Goal: Transaction & Acquisition: Purchase product/service

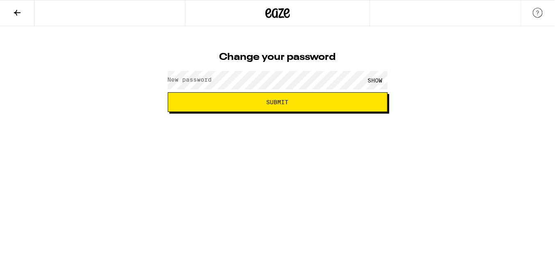
click at [199, 83] on label "New password" at bounding box center [190, 79] width 44 height 7
click at [374, 78] on div "SHOW" at bounding box center [375, 80] width 25 height 18
click at [176, 82] on label "New password" at bounding box center [190, 79] width 44 height 7
click at [292, 99] on button "Submit" at bounding box center [278, 102] width 220 height 20
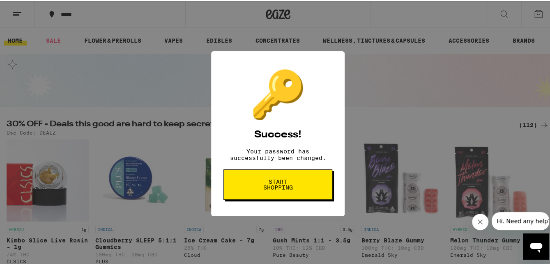
click at [267, 185] on span "Start shopping" at bounding box center [278, 183] width 42 height 11
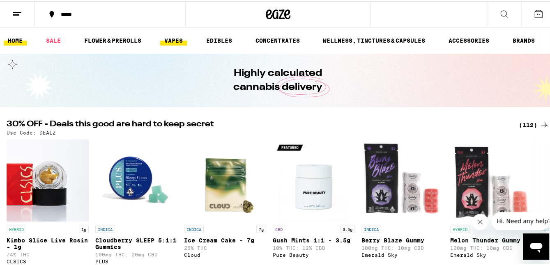
click at [171, 40] on link "VAPES" at bounding box center [173, 39] width 27 height 10
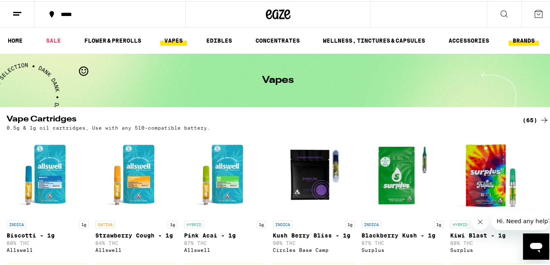
click at [522, 41] on link "BRANDS" at bounding box center [523, 39] width 30 height 10
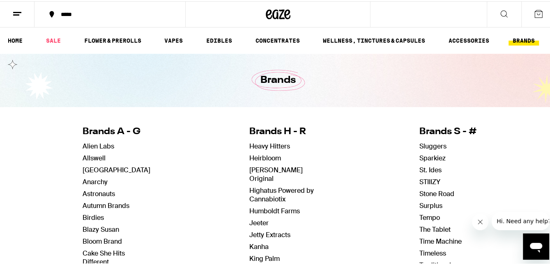
scroll to position [164, 0]
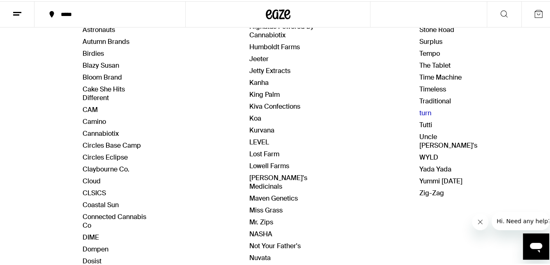
click at [419, 110] on link "turn" at bounding box center [425, 112] width 12 height 9
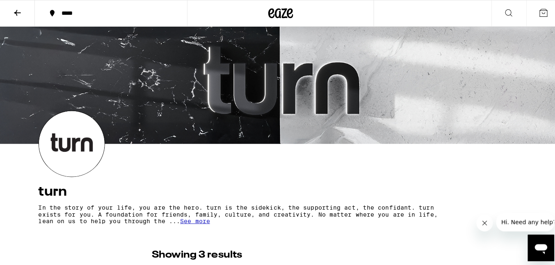
scroll to position [123, 0]
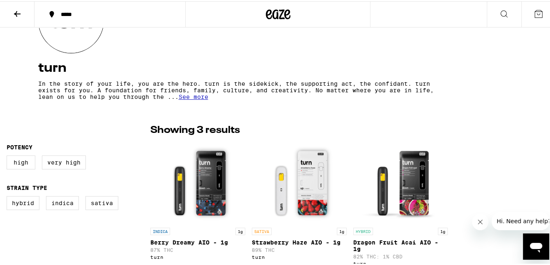
click at [175, 234] on div "INDICA 1g [PERSON_NAME] Dreamy AIO - 1g 87% THC turn" at bounding box center [197, 246] width 95 height 39
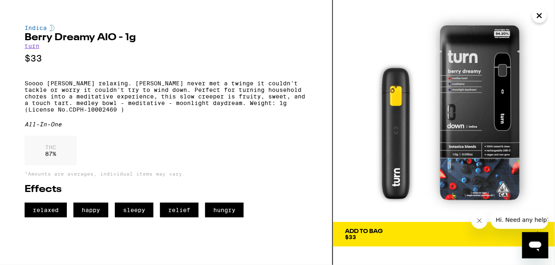
click at [416, 235] on span "Add To Bag $33" at bounding box center [444, 234] width 197 height 11
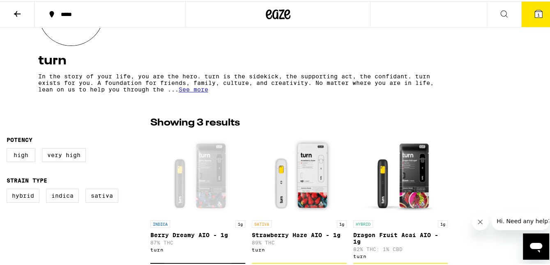
scroll to position [157, 0]
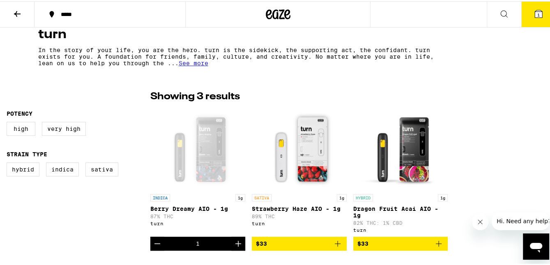
click at [415, 218] on p "Dragon Fruit Acai AIO - 1g" at bounding box center [400, 210] width 95 height 13
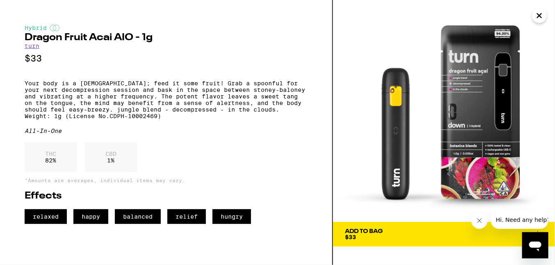
click at [422, 236] on span "Add To Bag $33" at bounding box center [444, 234] width 197 height 11
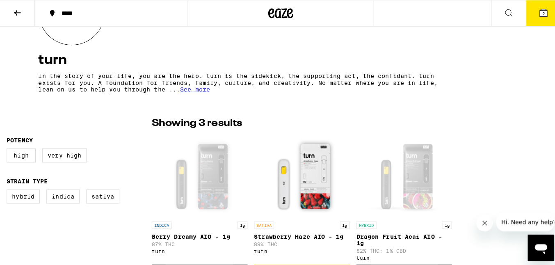
scroll to position [213, 0]
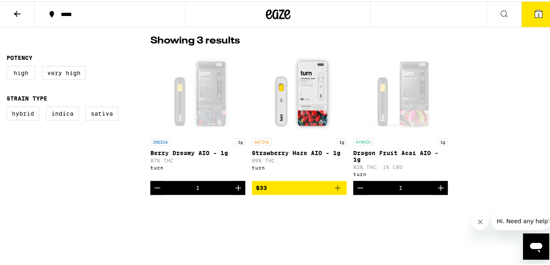
click at [218, 188] on div "1" at bounding box center [197, 187] width 95 height 14
click at [199, 124] on div "Open page for Berry Dreamy AIO - 1g from turn" at bounding box center [197, 92] width 82 height 82
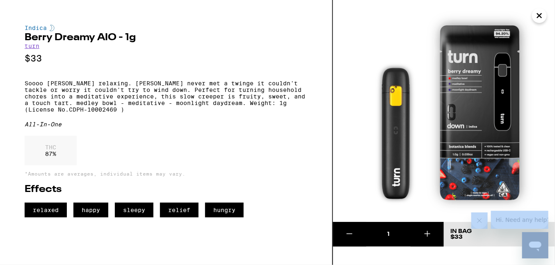
click at [199, 124] on div "Indica [PERSON_NAME] Dreamy AIO - 1g turn $33 Soooo [PERSON_NAME] relaxing. [PE…" at bounding box center [166, 121] width 283 height 193
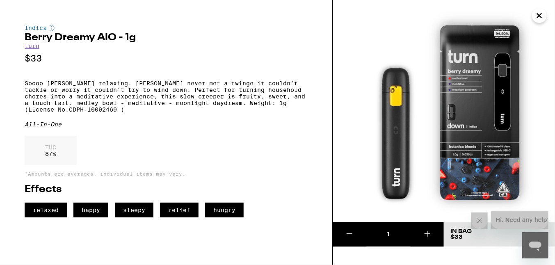
click at [534, 241] on icon "Open messaging window" at bounding box center [535, 246] width 12 height 10
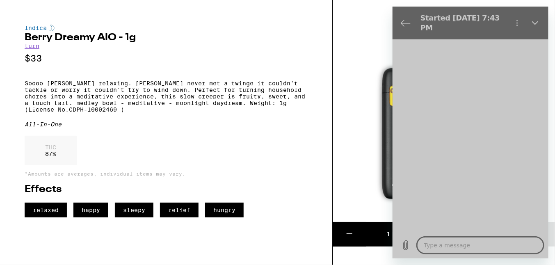
type textarea "x"
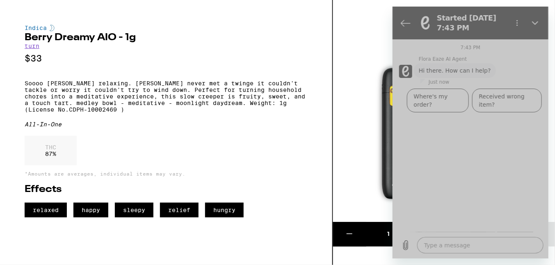
click at [433, 118] on div "7:43 PM Flora Eaze AI Agent Flora Eaze AI Agent says: Hi there. How can I help?…" at bounding box center [470, 135] width 156 height 193
click at [452, 249] on textarea at bounding box center [480, 245] width 126 height 16
type textarea "I"
type textarea "x"
type textarea "I"
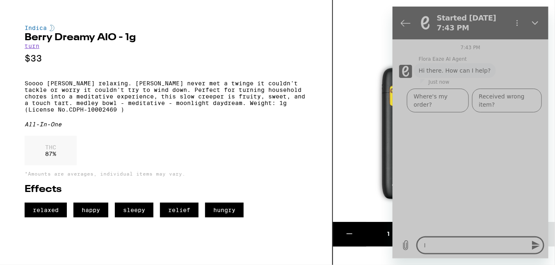
type textarea "x"
type textarea "I w"
type textarea "x"
type textarea "I wa"
type textarea "x"
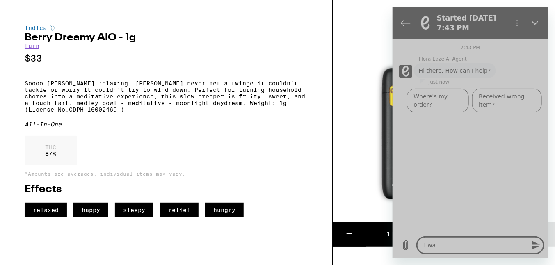
type textarea "I wan"
type textarea "x"
type textarea "I want"
type textarea "x"
type textarea "I want"
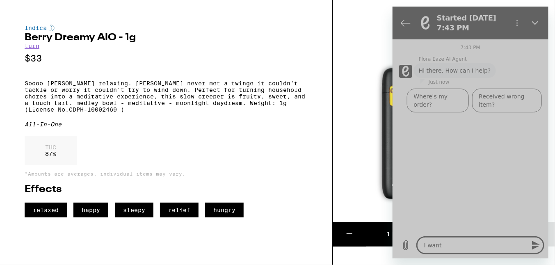
type textarea "x"
type textarea "I want t"
type textarea "x"
type textarea "I want top"
type textarea "x"
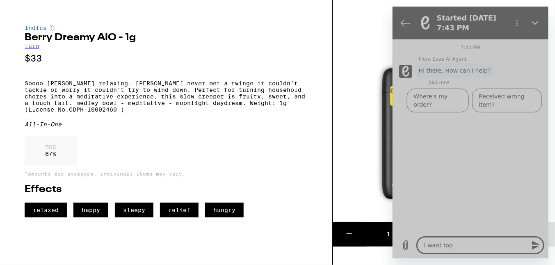
type textarea "I want top"
type textarea "x"
type textarea "I want top"
type textarea "x"
type textarea "I want to"
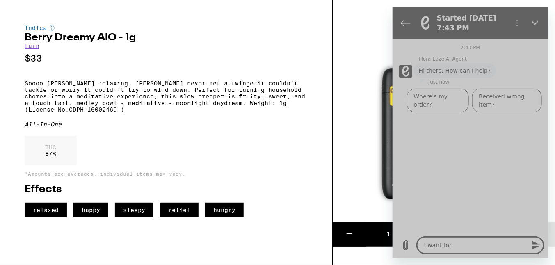
type textarea "x"
type textarea "I want to"
type textarea "x"
type textarea "I want to p"
type textarea "x"
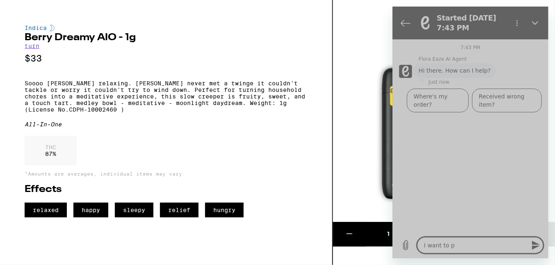
type textarea "I want to po"
type textarea "x"
type textarea "I want to por"
type textarea "x"
type textarea "I want to po"
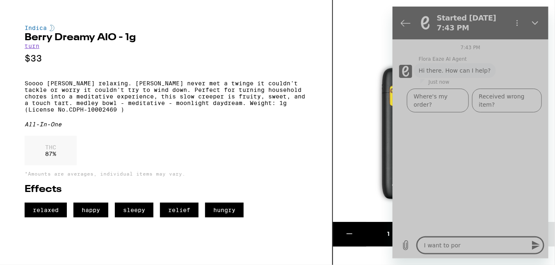
type textarea "x"
type textarea "I want to p"
type textarea "x"
type textarea "I want to"
type textarea "x"
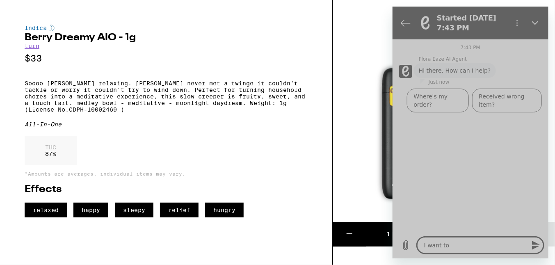
type textarea "I want to o"
type textarea "x"
type textarea "I want to op"
type textarea "x"
type textarea "I want to o"
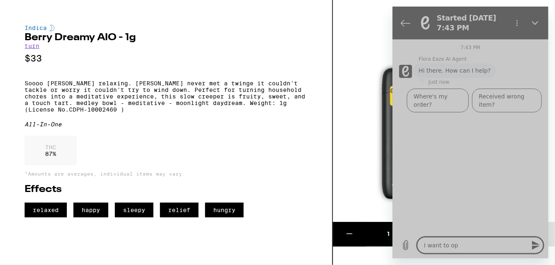
type textarea "x"
type textarea "I want to or"
type textarea "x"
type textarea "I want to ord"
type textarea "x"
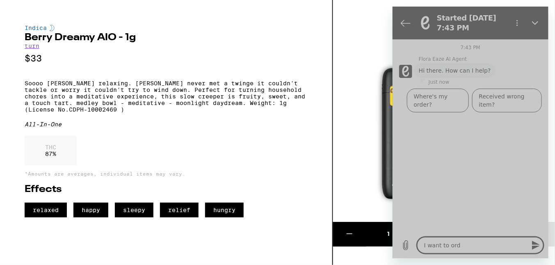
type textarea "I want to orde"
type textarea "x"
type textarea "I want to order"
type textarea "x"
type textarea "I want to order"
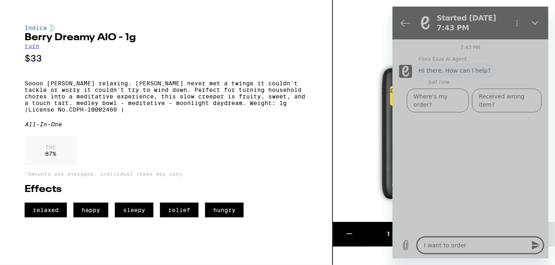
type textarea "x"
type textarea "I want to order T"
type textarea "x"
type textarea "I want to order TW"
type textarea "x"
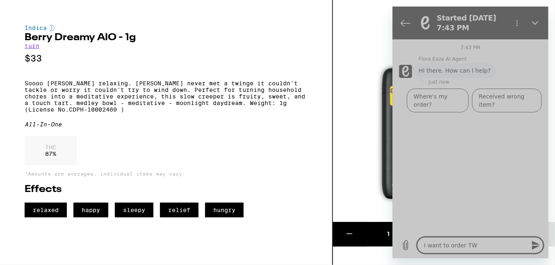
type textarea "I want to order TWO"
type textarea "x"
type textarea "I want to order TWO"
type textarea "x"
type textarea "I want to order TWO B"
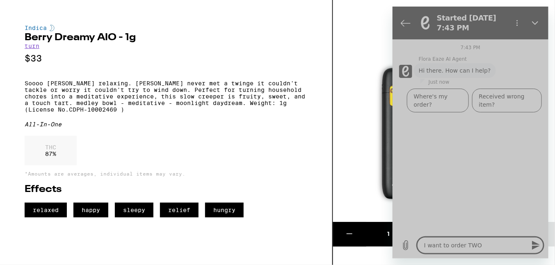
type textarea "x"
type textarea "I want to order TWO Be"
type textarea "x"
type textarea "I want to order TWO Ber"
type textarea "x"
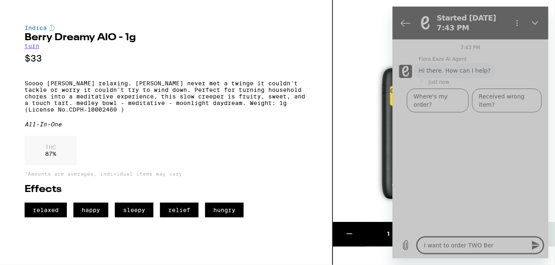
type textarea "I want to order TWO Berr"
type textarea "x"
type textarea "I want to order TWO [PERSON_NAME]"
type textarea "x"
type textarea "I want to order TWO [PERSON_NAME]"
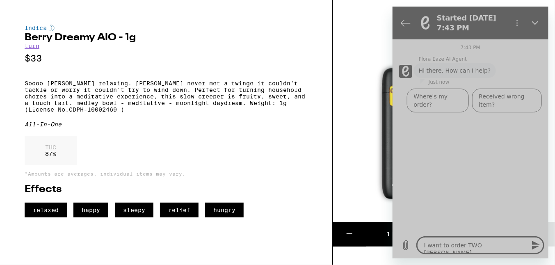
type textarea "x"
type textarea "I want to order TWO [PERSON_NAME] D"
type textarea "x"
type textarea "I want to order TWO [PERSON_NAME] Dr"
type textarea "x"
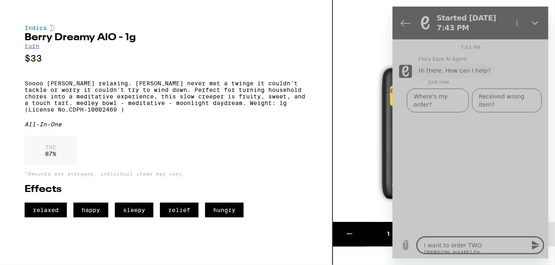
type textarea "I want to order TWO Berry Dre"
type textarea "x"
type textarea "I want to order TWO [PERSON_NAME]"
type textarea "x"
type textarea "I want to order TWO [PERSON_NAME] Dream"
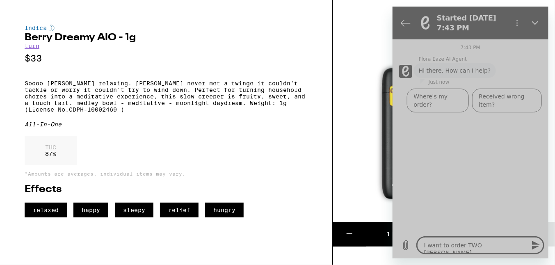
type textarea "x"
type textarea "I want to order TWO [PERSON_NAME] Dreamy"
type textarea "x"
type textarea "I want to order TWO [PERSON_NAME] Dreamy"
type textarea "x"
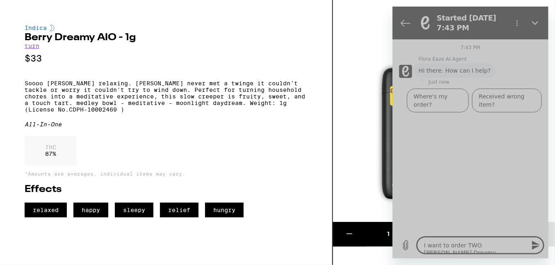
type textarea "I want to order TWO [PERSON_NAME] Dreamy A"
type textarea "x"
type textarea "I want to order TWO [PERSON_NAME] Dreamy AI"
type textarea "x"
type textarea "I want to order TWO [PERSON_NAME] Dreamy AIL"
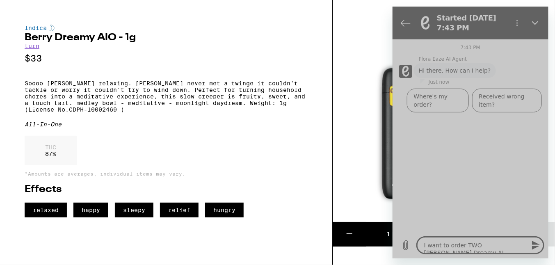
type textarea "x"
type textarea "I want to order TWO [PERSON_NAME] Dreamy AIL"
type textarea "x"
type textarea "I want to order TWO [PERSON_NAME] Dreamy AIL i"
type textarea "x"
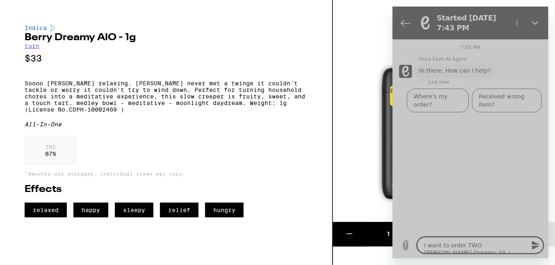
type textarea "I want to order TWO [PERSON_NAME] Dreamy AIL in"
type textarea "x"
type textarea "I want to order TWO [PERSON_NAME] Dreamy AIL ind"
type textarea "x"
type textarea "I want to order TWO [PERSON_NAME] Dreamy AIL indi"
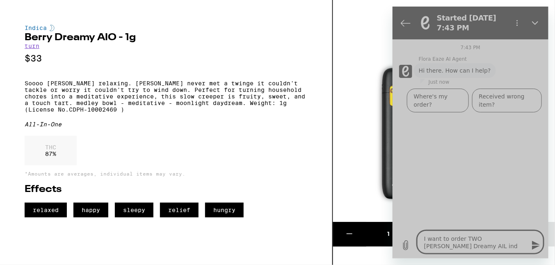
type textarea "x"
type textarea "I want to order TWO [PERSON_NAME] Dreamy AIL indic"
type textarea "x"
type textarea "I want to order TWO [PERSON_NAME] Dreamy AIL indica"
type textarea "x"
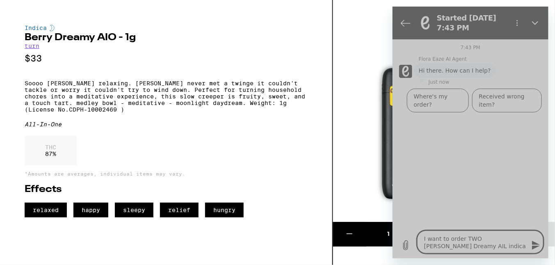
type textarea "I want to order TWO [PERSON_NAME] Dreamy AIL indica"
type textarea "x"
type textarea "I want to order TWO [PERSON_NAME] Dreamy AIL indica v"
type textarea "x"
type textarea "I want to order TWO [PERSON_NAME] Dreamy AIL indica va"
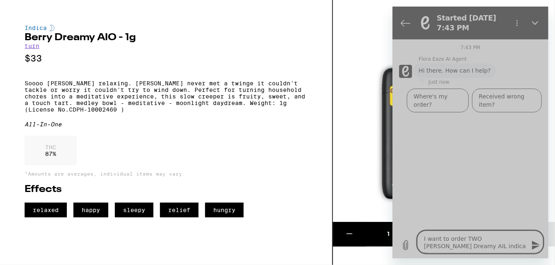
type textarea "x"
type textarea "I want to order TWO [PERSON_NAME] Dreamy AIL indica va["
type textarea "x"
type textarea "I want to order TWO [PERSON_NAME] Dreamy AIL indica va[p"
type textarea "x"
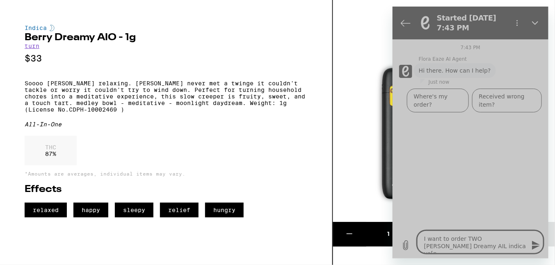
type textarea "I want to order TWO [PERSON_NAME] Dreamy AIL indica va["
type textarea "x"
type textarea "I want to order TWO [PERSON_NAME] Dreamy AIL indica va"
type textarea "x"
type textarea "I want to order TWO [PERSON_NAME] Dreamy AIL indica vap"
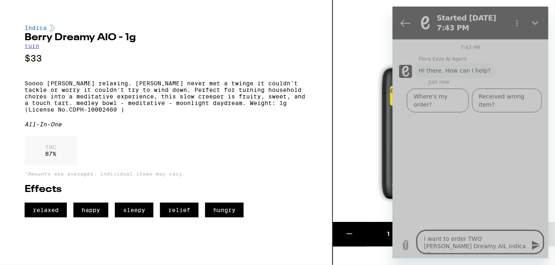
type textarea "x"
type textarea "I want to order TWO [PERSON_NAME] Dreamy AIL indica vape"
type textarea "x"
type textarea "I want to order TWO [PERSON_NAME] Dreamy AIL indica vapes"
type textarea "x"
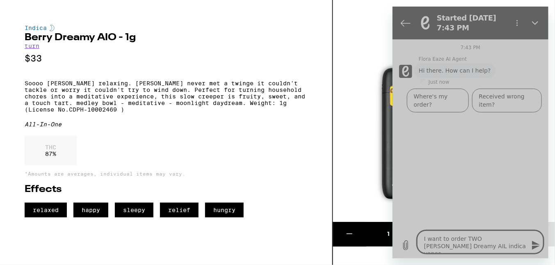
type textarea "I want to order TWO [PERSON_NAME] Dreamy AIL indica vapes"
type textarea "x"
type textarea "I want to order TWO [PERSON_NAME] Dreamy AIL indica vapes H"
type textarea "x"
type textarea "I want to order TWO [PERSON_NAME] Dreamy AIL indica vapes HO"
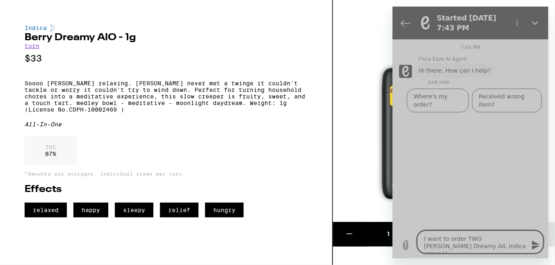
type textarea "x"
type textarea "I want to order TWO [PERSON_NAME] Dreamy AIL indica vapes HOW"
type textarea "x"
type textarea "I want to order TWO [PERSON_NAME] Dreamy AIL indica vapes HOW"
type textarea "x"
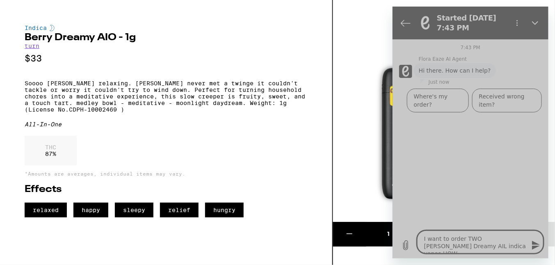
type textarea "I want to order TWO [PERSON_NAME] Dreamy AIL indica vapes HOW d"
type textarea "x"
type textarea "I want to order TWO [PERSON_NAME] Dreamy AIL indica vapes HOW do"
type textarea "x"
type textarea "I want to order TWO [PERSON_NAME] Dreamy AIL indica vapes HOW do"
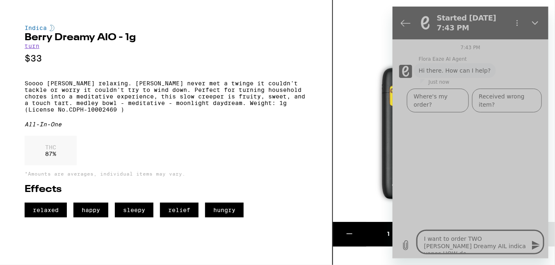
type textarea "x"
type textarea "I want to order TWO [PERSON_NAME] Dreamy AIL indica vapes HOW do i"
type textarea "x"
type textarea "I want to order TWO [PERSON_NAME] Dreamy AIL indica vapes HOW do i"
type textarea "x"
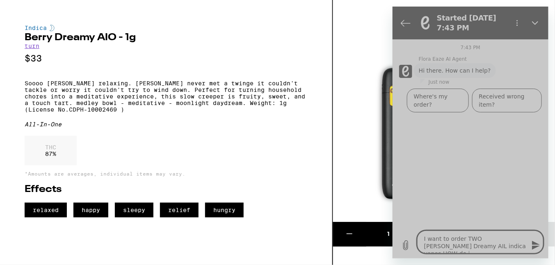
type textarea "I want to order TWO [PERSON_NAME] Dreamy AIL indica vapes HOW do i"
type textarea "x"
type textarea "I want to order TWO [PERSON_NAME] Dreamy AIL indica vapes HOW do"
type textarea "x"
type textarea "I want to order TWO [PERSON_NAME] Dreamy AIL indica vapes HOW do"
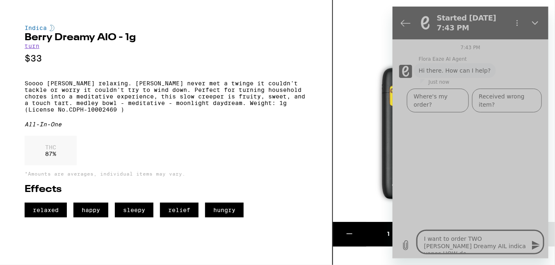
type textarea "x"
type textarea "I want to order TWO [PERSON_NAME] Dreamy AIL indica vapes HOW d"
type textarea "x"
type textarea "I want to order TWO [PERSON_NAME] Dreamy AIL indica vapes HOW"
type textarea "x"
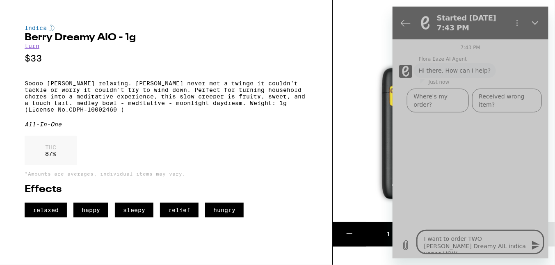
type textarea "I want to order TWO [PERSON_NAME] Dreamy AIL indica vapes HOW"
type textarea "x"
type textarea "I want to order TWO [PERSON_NAME] Dreamy AIL indica vapes HO"
type textarea "x"
type textarea "I want to order TWO [PERSON_NAME] Dreamy AIL indica vapes H"
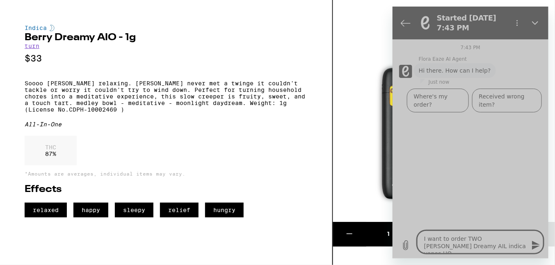
type textarea "x"
type textarea "I want to order TWO [PERSON_NAME] Dreamy AIL indica vapes"
type textarea "x"
type textarea "I want to order TWO [PERSON_NAME] Dreamy AIL indica vapes W"
type textarea "x"
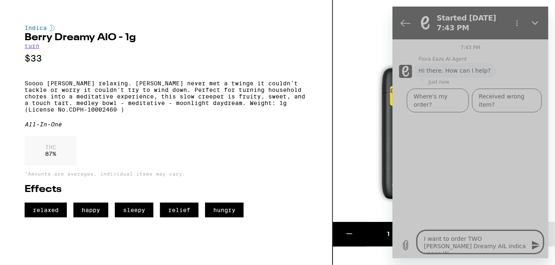
type textarea "I want to order TWO [PERSON_NAME] Dreamy AIL indica vapes WH"
type textarea "x"
type textarea "I want to order TWO [PERSON_NAME] Dreamy AIL indica vapes WHA"
type textarea "x"
type textarea "I want to order TWO [PERSON_NAME] Dreamy AIL indica vapes WHAT"
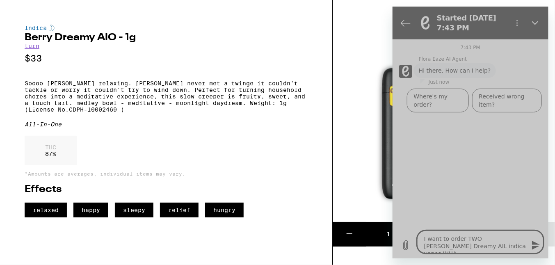
type textarea "x"
type textarea "I want to order TWO [PERSON_NAME] Dreamy AIL indica vapes WHAT"
type textarea "x"
type textarea "I want to order TWO [PERSON_NAME] Dreamy AIL indica vapes WHAT d"
type textarea "x"
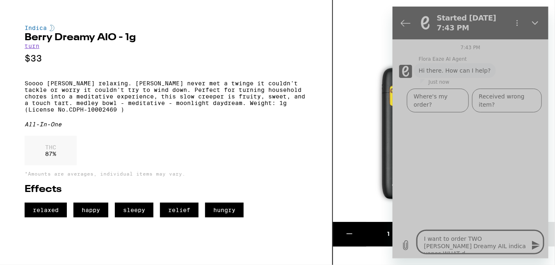
type textarea "I want to order TWO [PERSON_NAME] Dreamy AIL indica vapes WHAT do"
type textarea "x"
type textarea "I want to order TWO [PERSON_NAME] Dreamy AIL indica vapes WHAT do"
type textarea "x"
type textarea "I want to order TWO [PERSON_NAME] Dreamy AIL indica vapes WHAT do i"
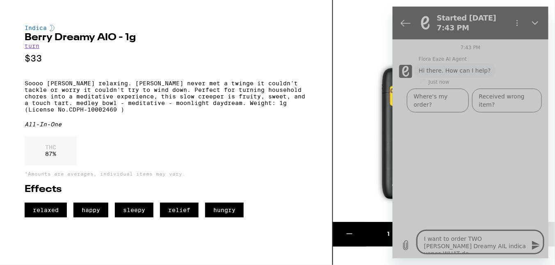
type textarea "x"
type textarea "I want to order TWO [PERSON_NAME] Dreamy AIL indica vapes WHAT do i"
type textarea "x"
type textarea "I want to order TWO [PERSON_NAME] Dreamy AIL indica vapes WHAT do i"
type textarea "x"
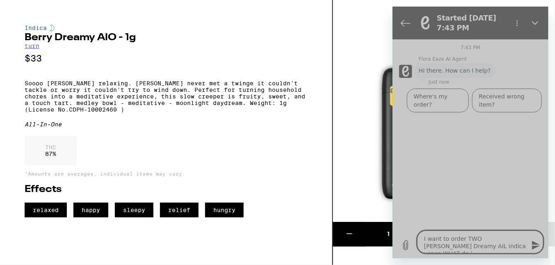
type textarea "I want to order TWO [PERSON_NAME] Dreamy AIL indica vapes WHAT do"
type textarea "x"
type textarea "I want to order TWO [PERSON_NAME] Dreamy AIL indica vapes WHAT do"
type textarea "x"
type textarea "I want to order TWO [PERSON_NAME] Dreamy AIL indica vapes WHAT d"
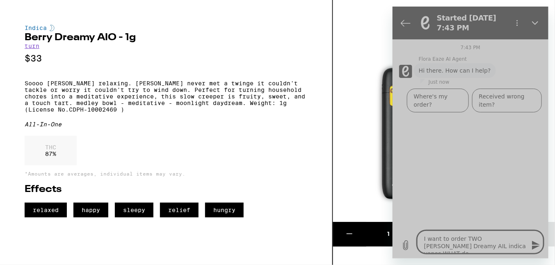
type textarea "x"
type textarea "I want to order TWO [PERSON_NAME] Dreamy AIL indica vapes WHAT do"
type textarea "x"
type textarea "I want to order TWO [PERSON_NAME] Dreamy AIL indica vapes WHAT dop"
type textarea "x"
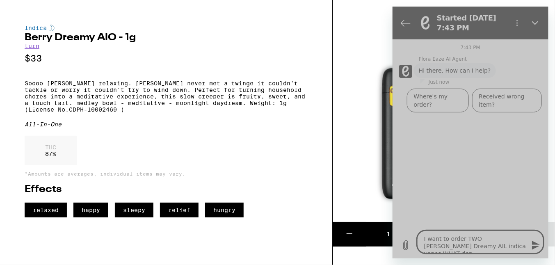
type textarea "I want to order TWO [PERSON_NAME] Dreamy AIL indica vapes WHAT dop"
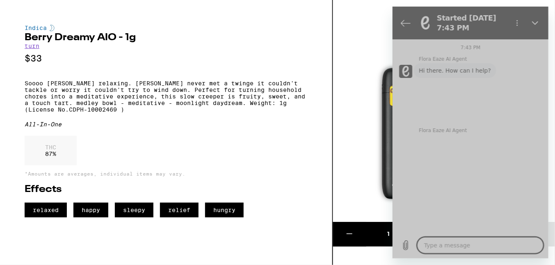
click at [447, 248] on textarea at bounding box center [480, 245] width 126 height 16
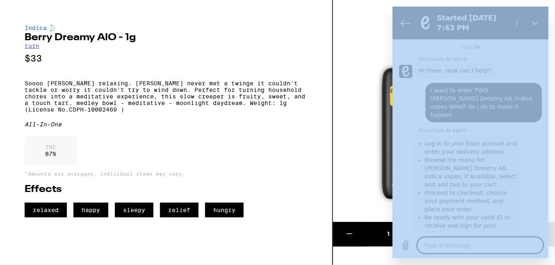
click at [338, 53] on img at bounding box center [444, 111] width 222 height 222
click at [359, 57] on img at bounding box center [444, 111] width 222 height 222
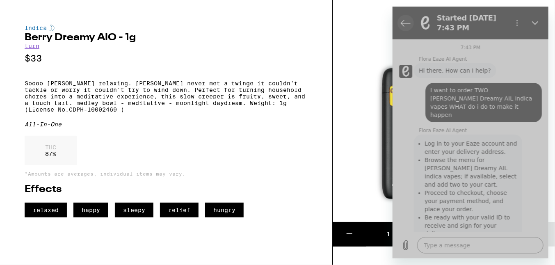
click at [404, 22] on icon "Back to the conversation list" at bounding box center [406, 23] width 10 height 10
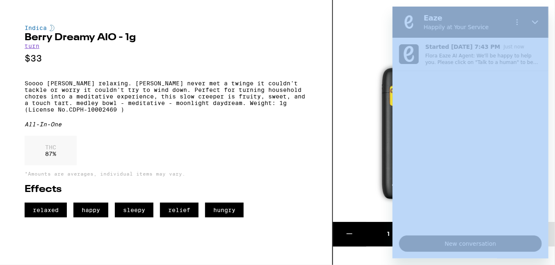
click at [358, 125] on img at bounding box center [444, 111] width 222 height 222
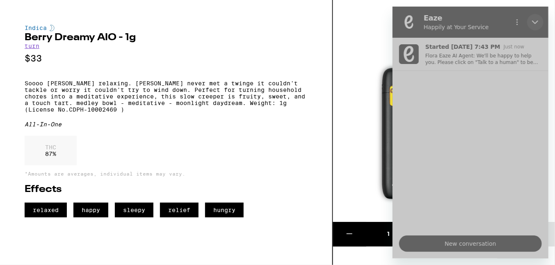
drag, startPoint x: 539, startPoint y: 19, endPoint x: 932, endPoint y: 26, distance: 392.9
click at [539, 19] on button "Close" at bounding box center [535, 22] width 16 height 16
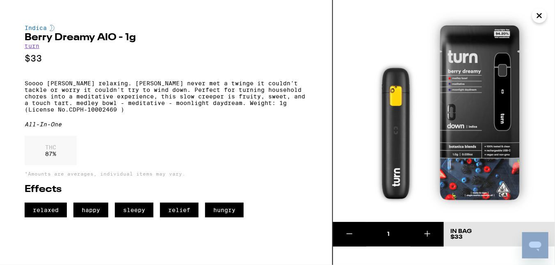
click at [425, 234] on icon at bounding box center [428, 234] width 10 height 10
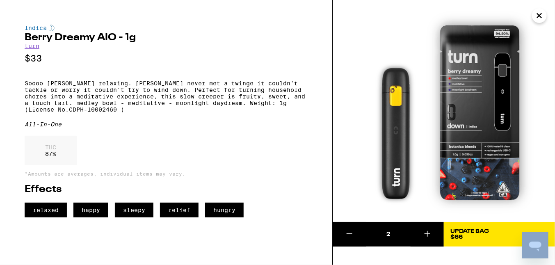
click at [498, 234] on span "Update Bag $66" at bounding box center [500, 234] width 98 height 11
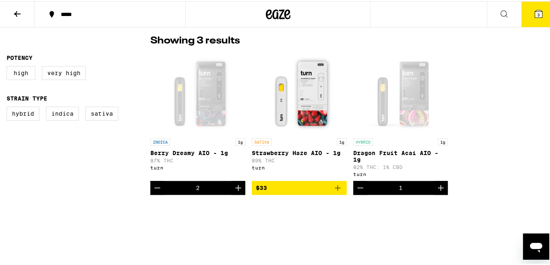
click at [206, 189] on div "2" at bounding box center [197, 187] width 95 height 14
click at [241, 192] on button "Increment" at bounding box center [238, 187] width 14 height 14
click at [156, 187] on icon "Decrement" at bounding box center [157, 187] width 6 height 0
click at [189, 126] on div "Open page for Berry Dreamy AIO - 1g from turn" at bounding box center [197, 92] width 82 height 82
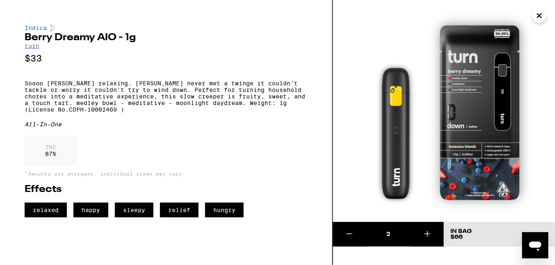
click at [189, 126] on div "Indica [PERSON_NAME] Dreamy AIO - 1g turn $33 Soooo [PERSON_NAME] relaxing. [PE…" at bounding box center [166, 121] width 283 height 193
click at [540, 16] on icon "Close" at bounding box center [540, 16] width 4 height 4
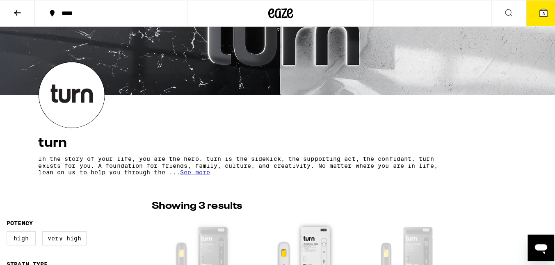
scroll to position [7, 0]
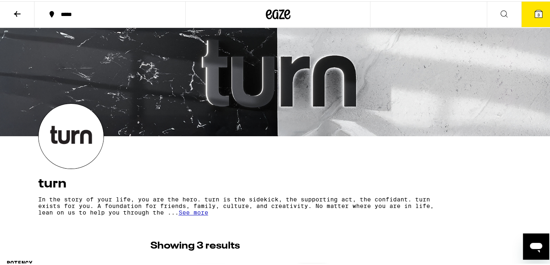
click at [534, 15] on icon at bounding box center [537, 12] width 7 height 7
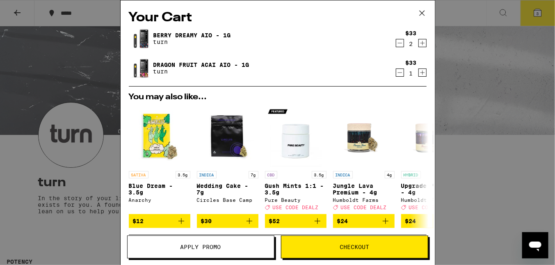
click at [397, 73] on icon "Decrement" at bounding box center [400, 73] width 7 height 10
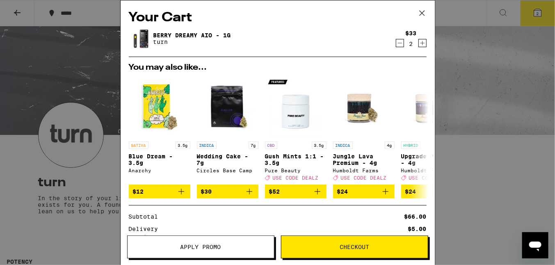
click at [224, 245] on span "Apply Promo" at bounding box center [201, 247] width 147 height 6
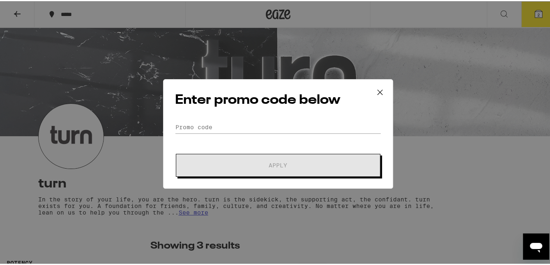
click at [374, 89] on icon at bounding box center [380, 91] width 12 height 12
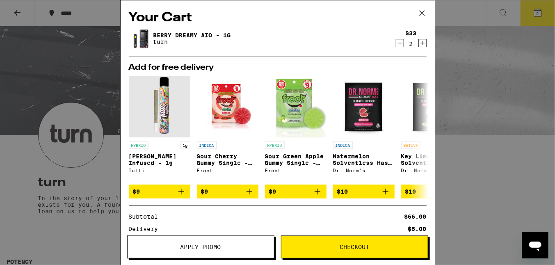
click at [347, 242] on button "Checkout" at bounding box center [354, 247] width 147 height 23
